Goal: Check status

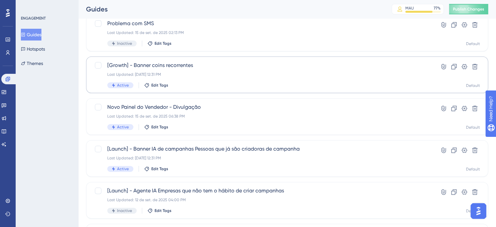
scroll to position [170, 0]
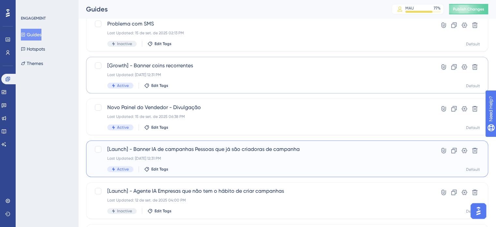
click at [230, 171] on div "Active Edit Tags" at bounding box center [261, 169] width 308 height 6
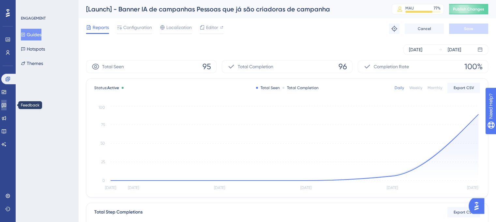
click at [7, 108] on link at bounding box center [3, 105] width 5 height 10
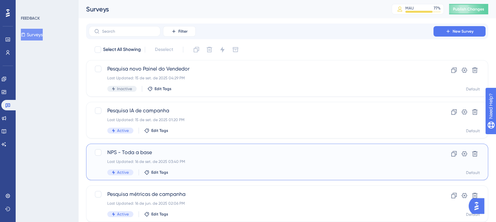
click at [194, 145] on div "NPS - Toda a base Last Updated: 16 de set. de 2025 03:40 PM Active Edit Tags Cl…" at bounding box center [287, 161] width 402 height 37
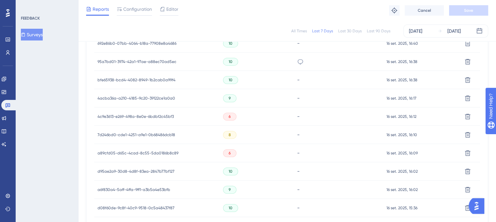
scroll to position [266, 0]
click at [138, 156] on div "a89cfd05-d65c-4cad-8c55-5da0186b8c89 a89cfd05-d65c-4cad-8c55-5da0186b8c89" at bounding box center [138, 153] width 81 height 18
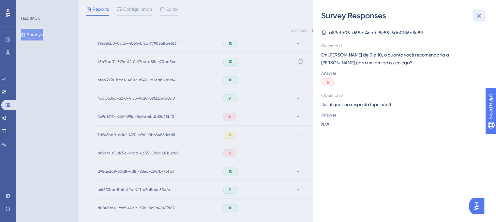
click at [481, 13] on icon at bounding box center [479, 16] width 8 height 8
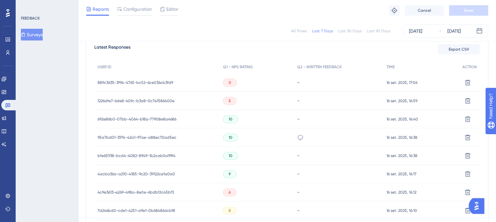
scroll to position [149, 0]
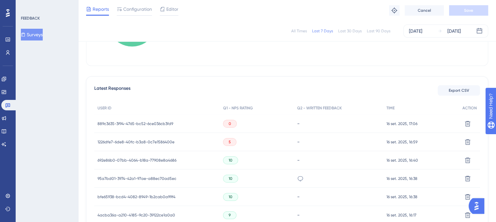
click at [164, 118] on div "889c3635-3f94-4765-bc52-6ce036cb3fd9 889c3635-3f94-4765-bc52-6ce036cb3fd9" at bounding box center [136, 123] width 76 height 18
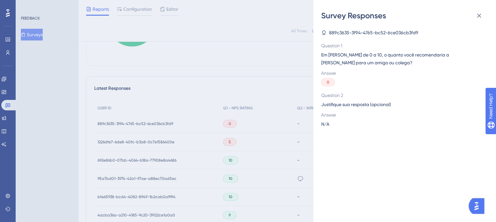
click at [147, 124] on div "Survey Responses 889c3635-3f94-4765-bc52-6ce036cb3fd9 Question 1 Em uma escala …" at bounding box center [248, 111] width 496 height 222
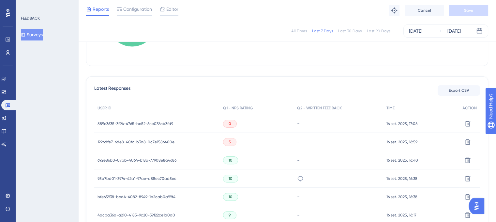
click at [147, 124] on span "889c3635-3f94-4765-bc52-6ce036cb3fd9" at bounding box center [136, 123] width 76 height 5
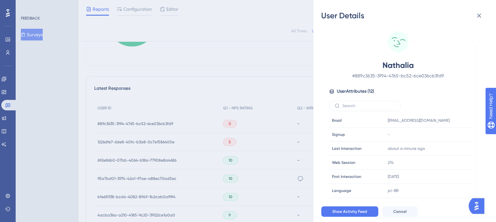
scroll to position [9, 0]
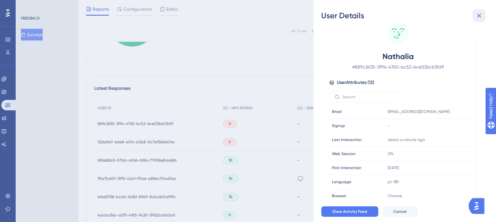
click at [480, 20] on button at bounding box center [479, 15] width 13 height 13
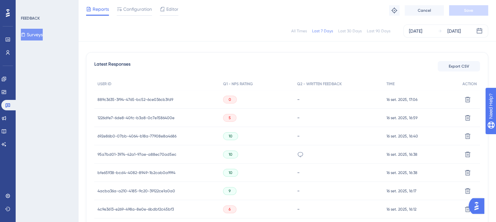
scroll to position [173, 0]
